Goal: Task Accomplishment & Management: Manage account settings

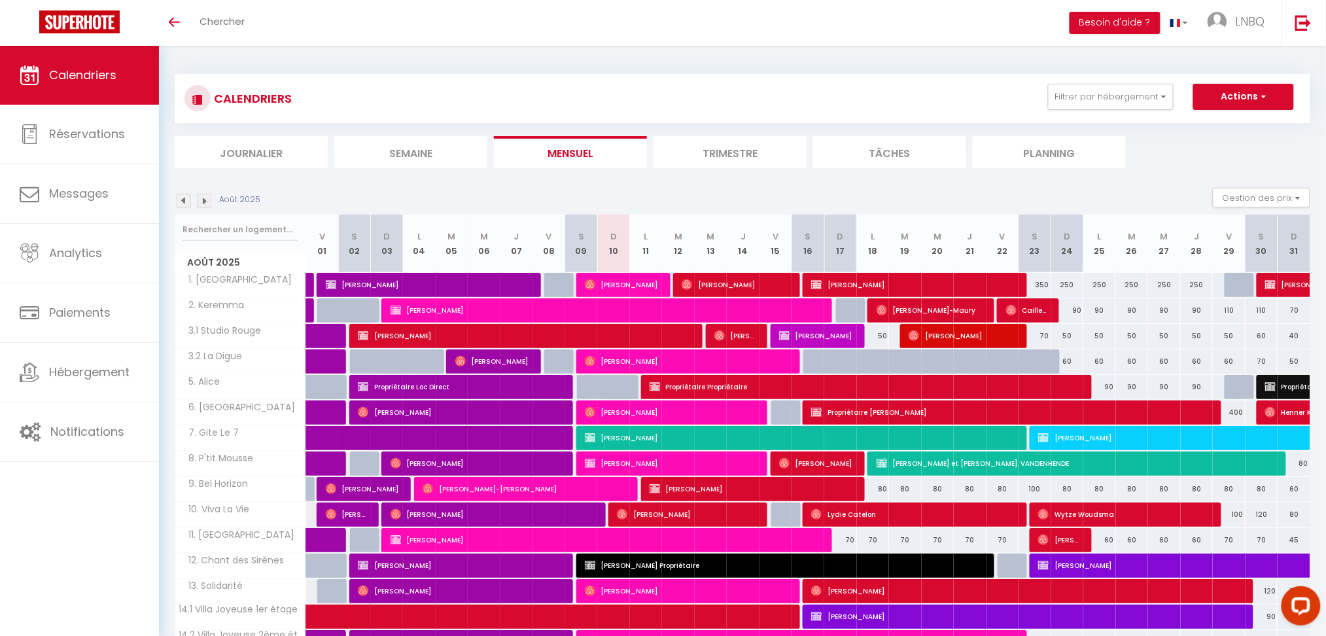
click at [1235, 291] on div at bounding box center [1240, 285] width 33 height 25
type input "250"
select select "1"
type input "Ven 29 Août 2025"
type input "[DATE]"
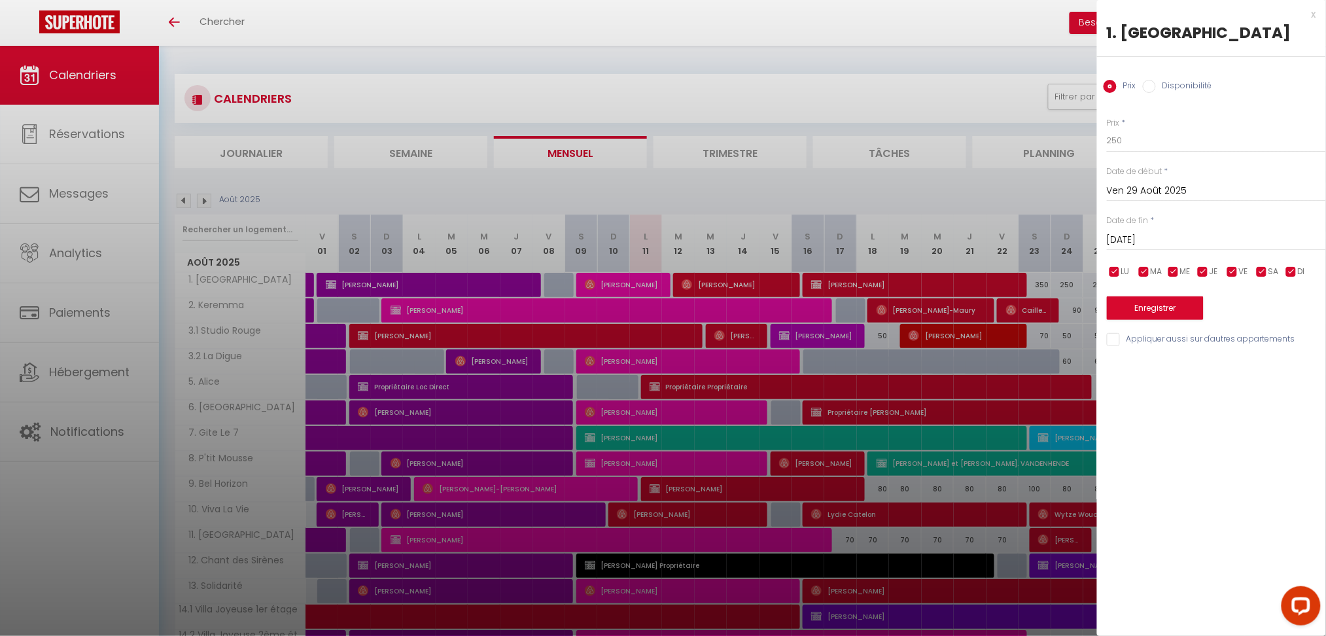
click at [1153, 85] on input "Disponibilité" at bounding box center [1148, 86] width 13 height 13
radio input "true"
radio input "false"
click at [1152, 139] on select "Disponible Indisponible" at bounding box center [1215, 141] width 219 height 25
click at [1152, 146] on select "Disponible Indisponible" at bounding box center [1215, 141] width 219 height 25
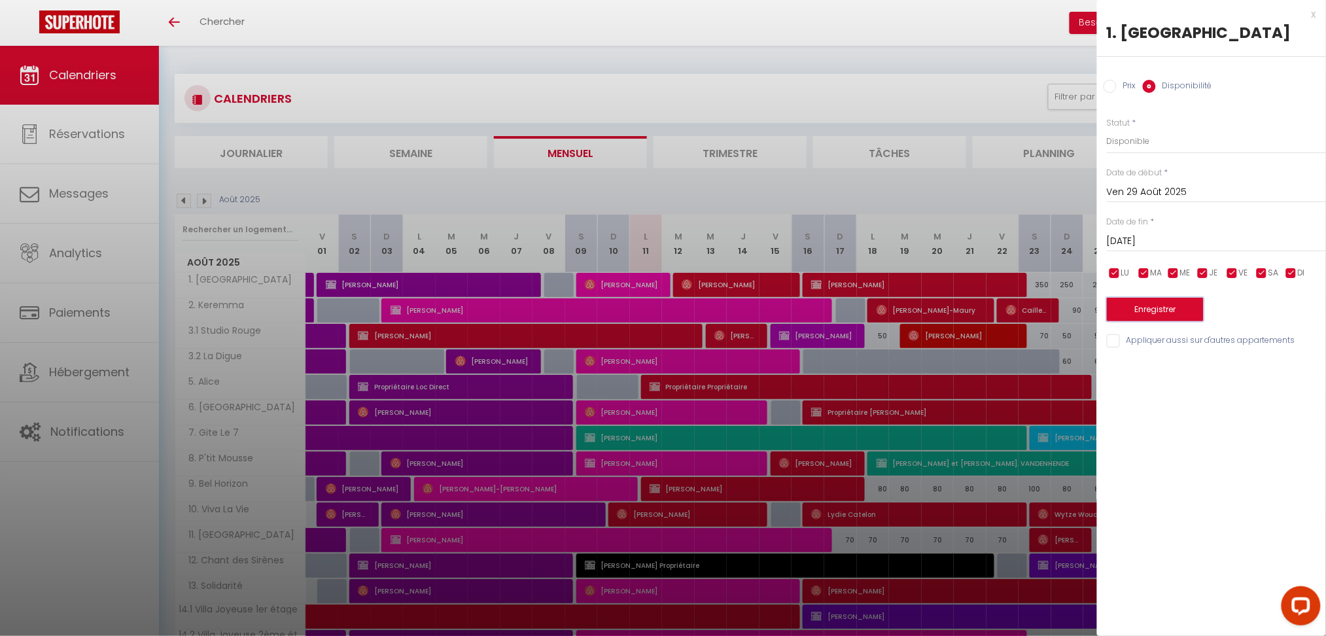
click at [1175, 306] on button "Enregistrer" at bounding box center [1154, 310] width 97 height 24
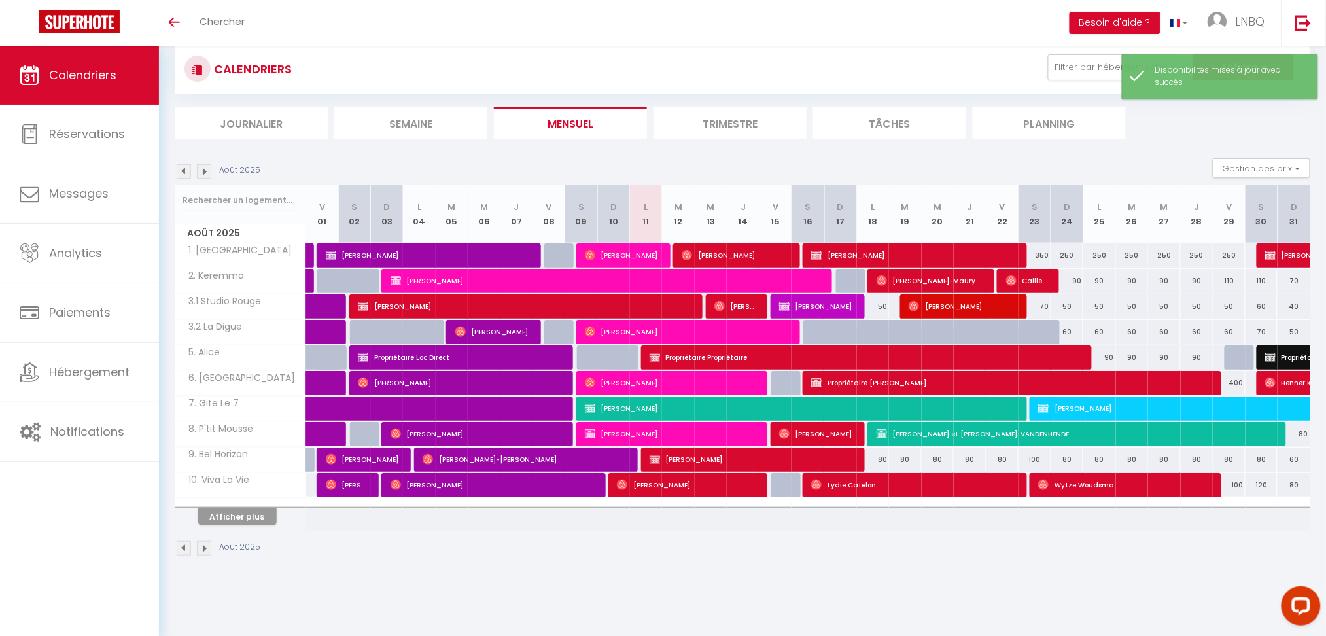
scroll to position [46, 0]
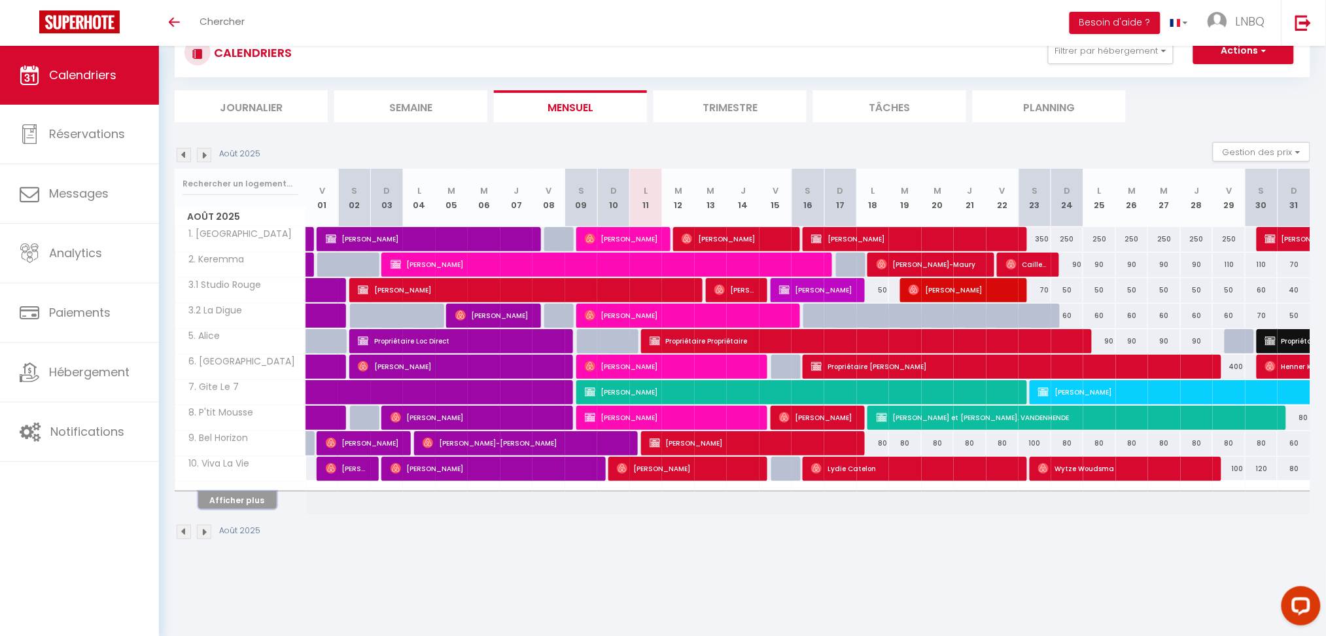
click at [247, 505] on button "Afficher plus" at bounding box center [237, 500] width 78 height 18
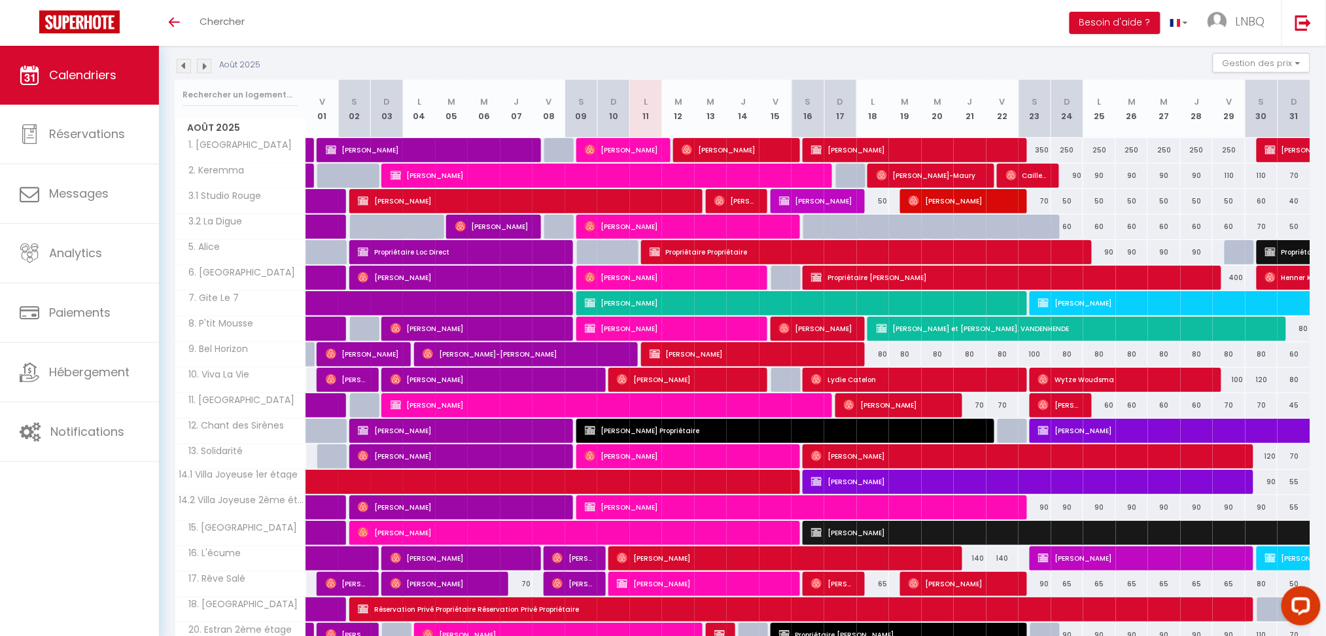
scroll to position [233, 0]
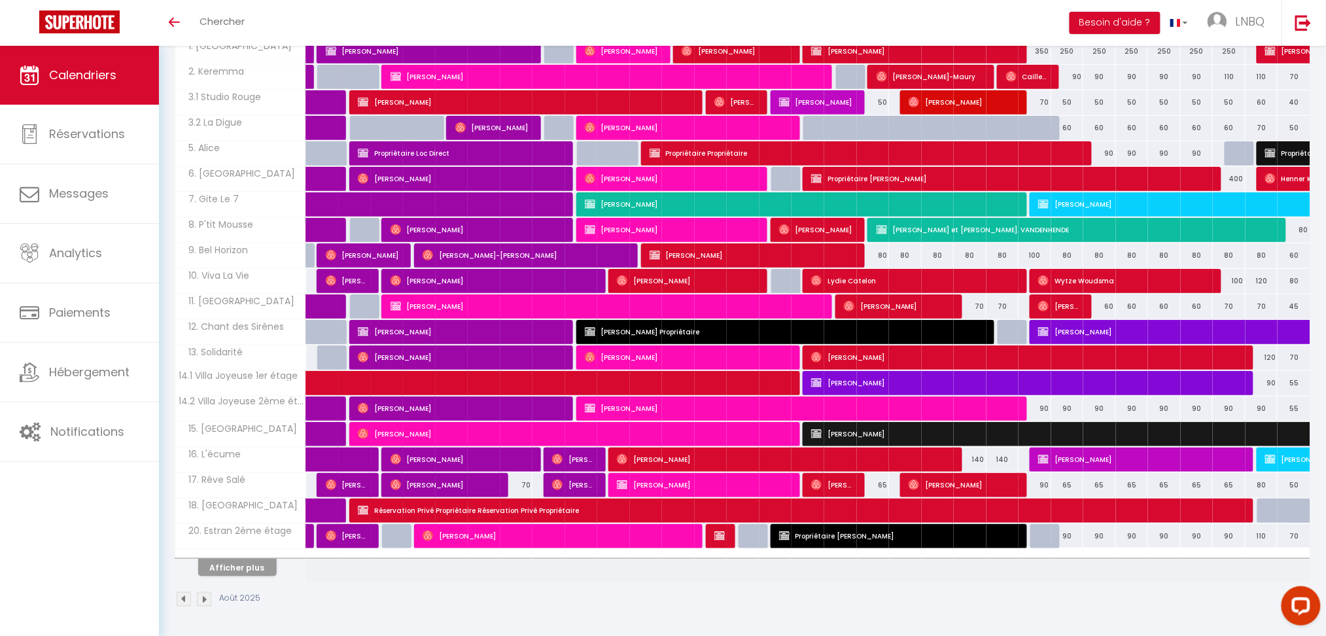
click at [245, 558] on div "Afficher plus" at bounding box center [237, 567] width 137 height 18
click at [241, 565] on button "Afficher plus" at bounding box center [237, 567] width 78 height 18
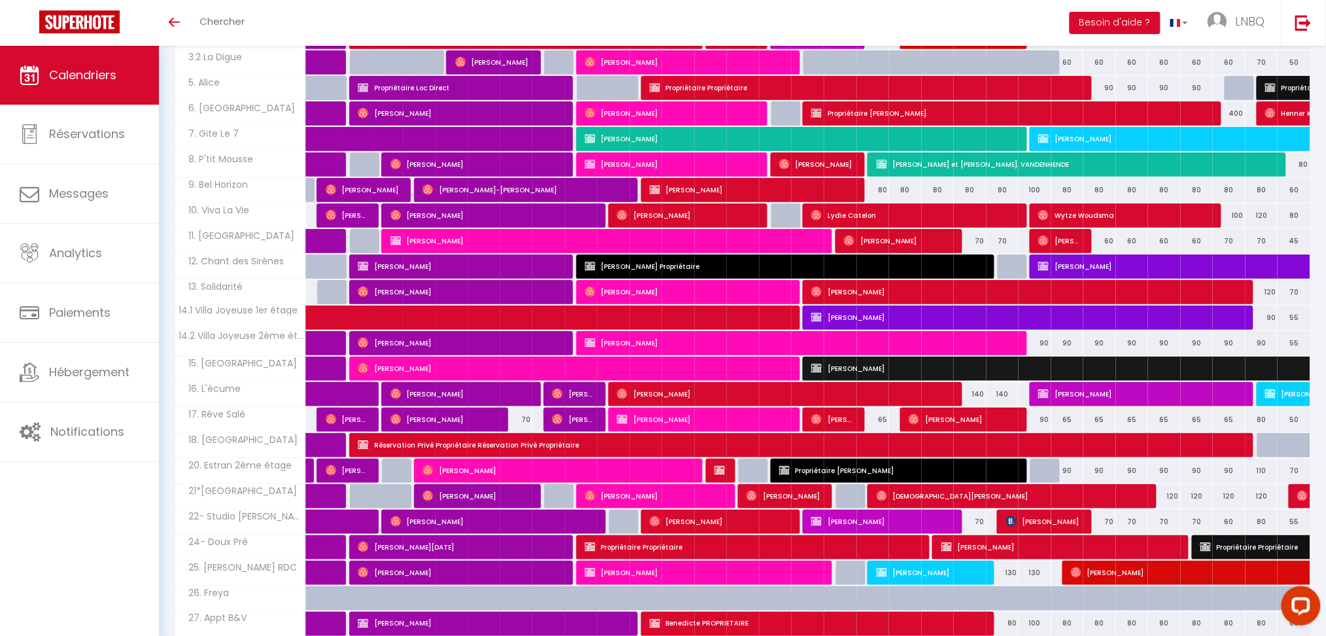
scroll to position [354, 0]
